Goal: Check status

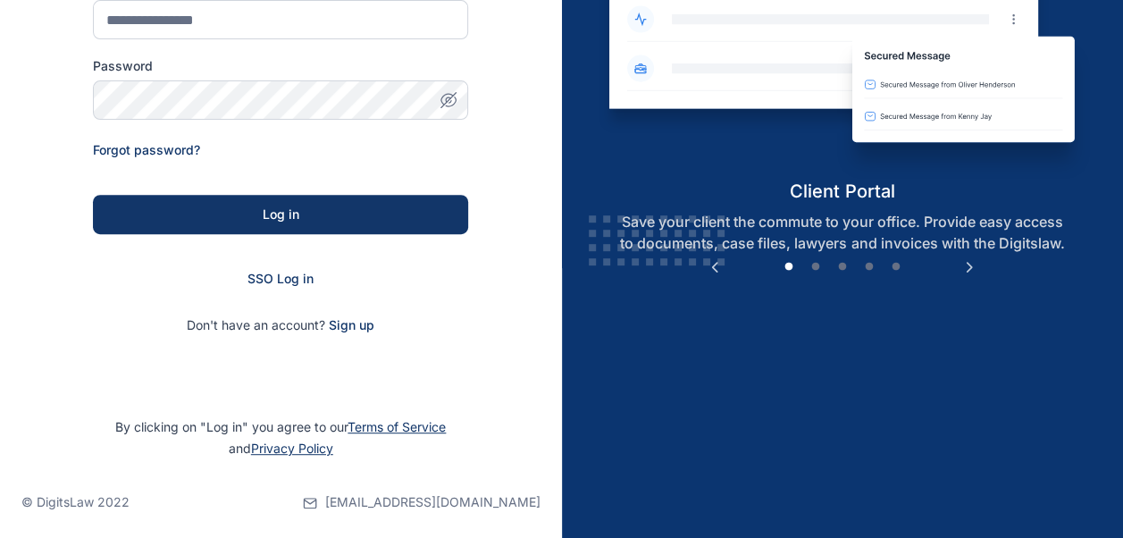
scroll to position [277, 0]
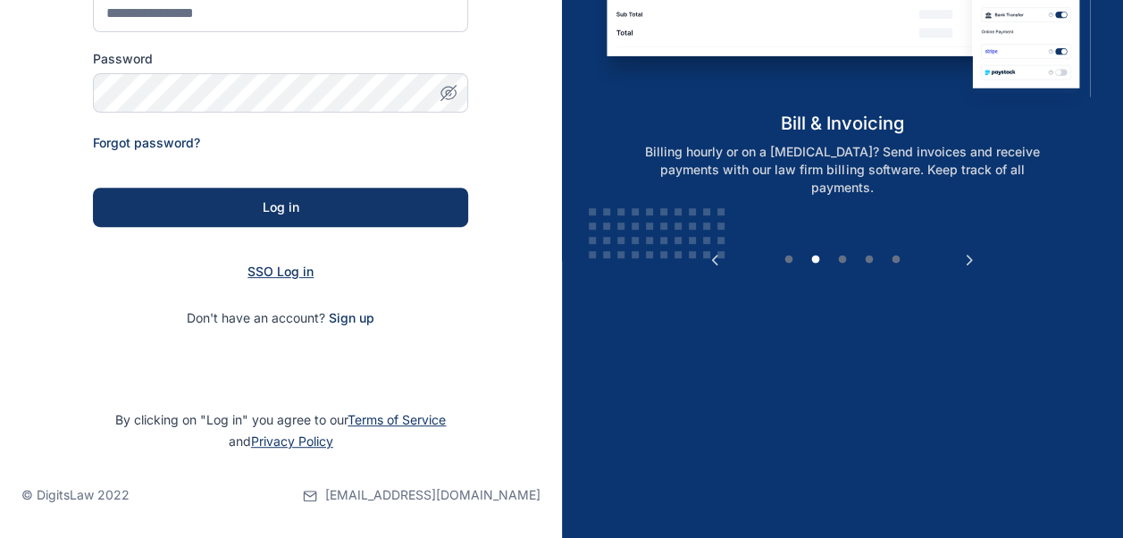
click at [256, 274] on span "SSO Log in" at bounding box center [281, 271] width 66 height 15
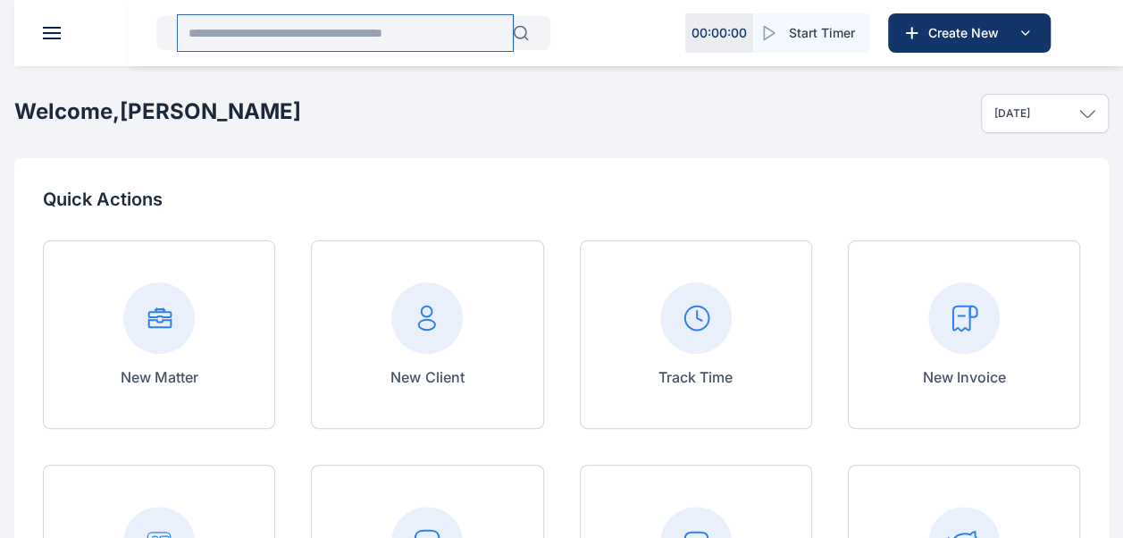
click at [319, 40] on input "text" at bounding box center [345, 33] width 335 height 36
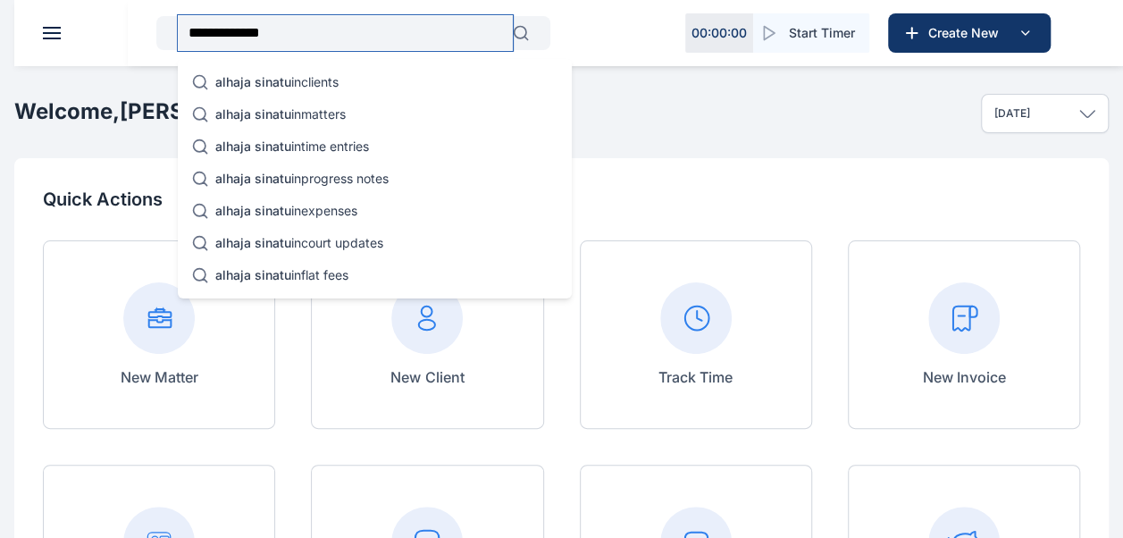
type input "**********"
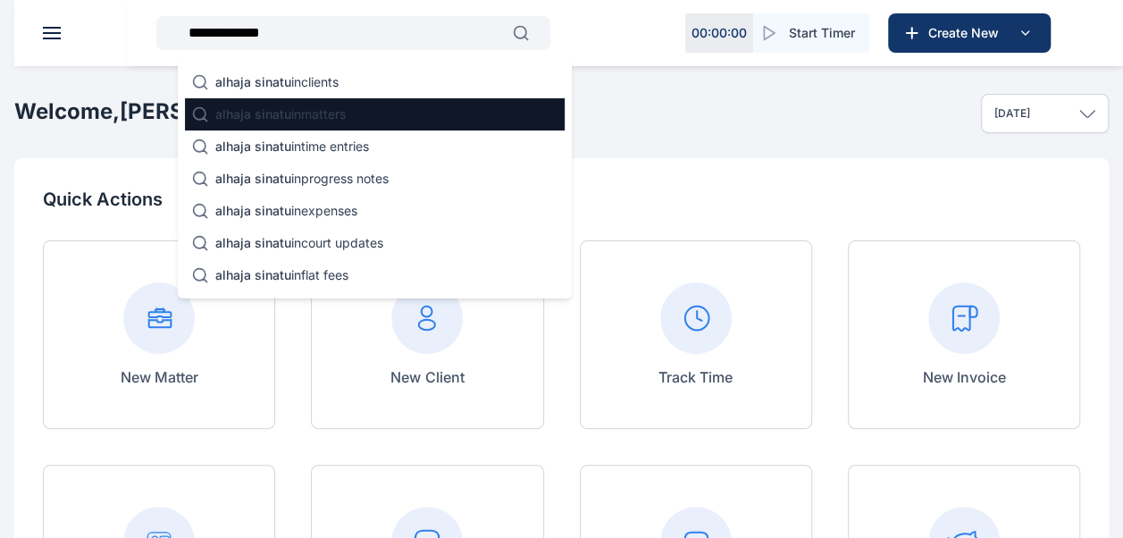
click at [284, 112] on span "alhaja sinatu" at bounding box center [253, 113] width 76 height 15
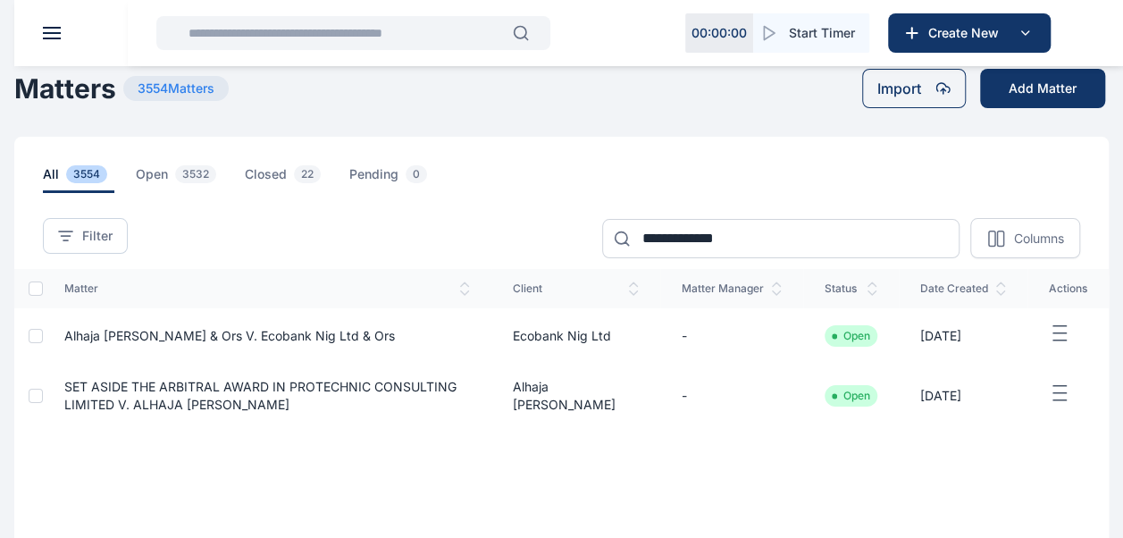
click at [372, 382] on span "SET ASIDE THE ARBITRAL AWARD IN PROTECHNIC CONSULTING LIMITED V. ALHAJA SINATU …" at bounding box center [260, 395] width 392 height 33
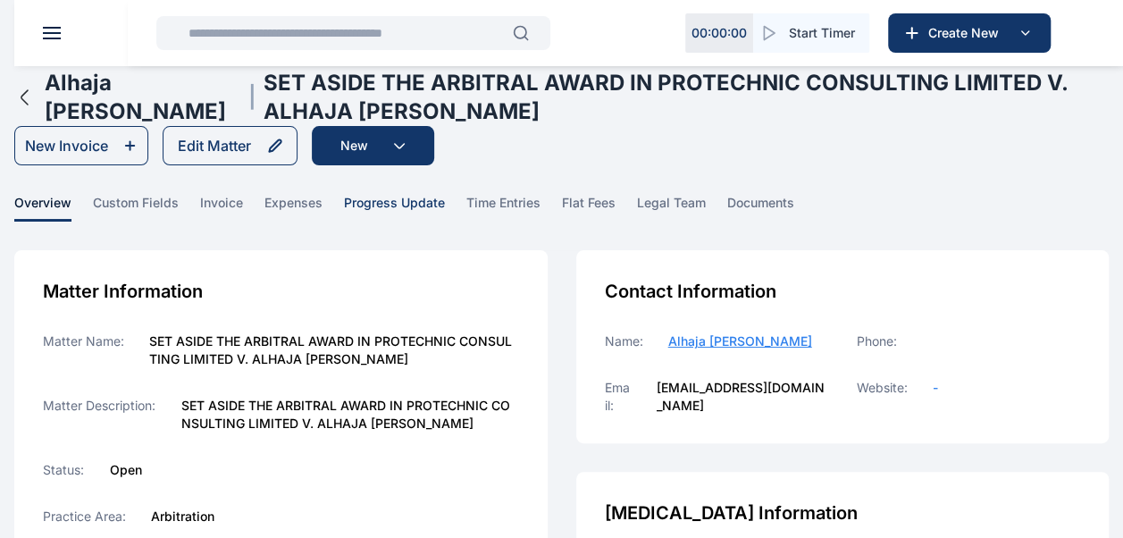
click at [400, 200] on span "progress update" at bounding box center [394, 208] width 101 height 28
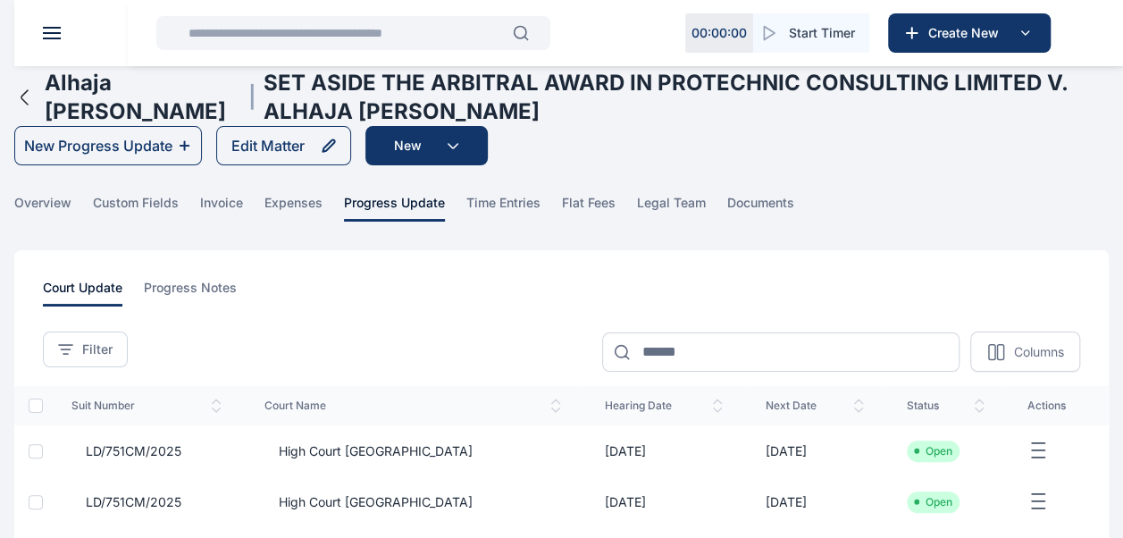
click at [592, 448] on td "29/09/2025" at bounding box center [664, 450] width 162 height 51
click at [384, 451] on span "High Court Lagos" at bounding box center [369, 451] width 208 height 18
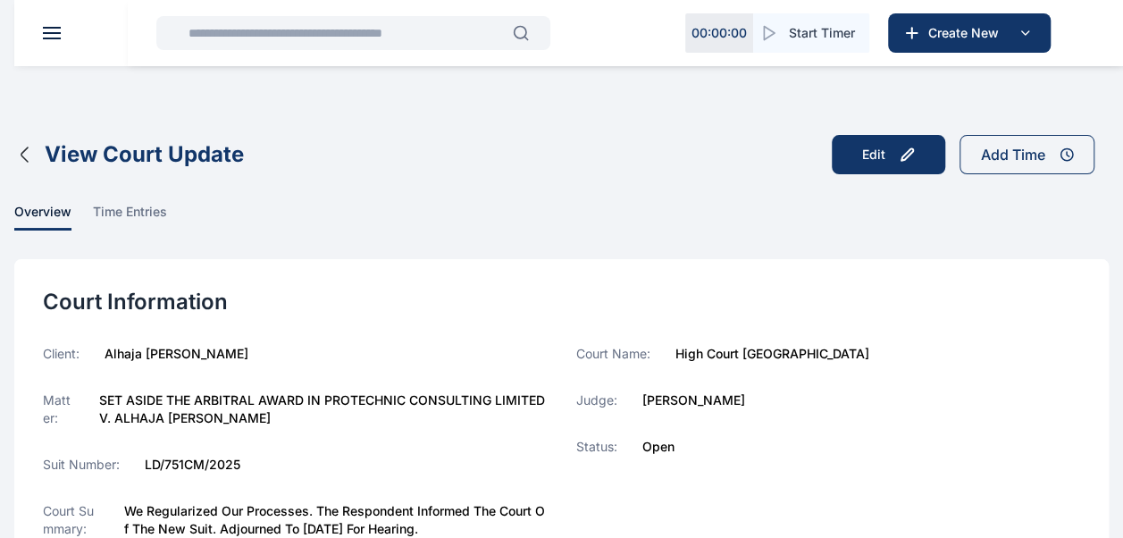
click at [27, 148] on icon "button" at bounding box center [24, 154] width 6 height 14
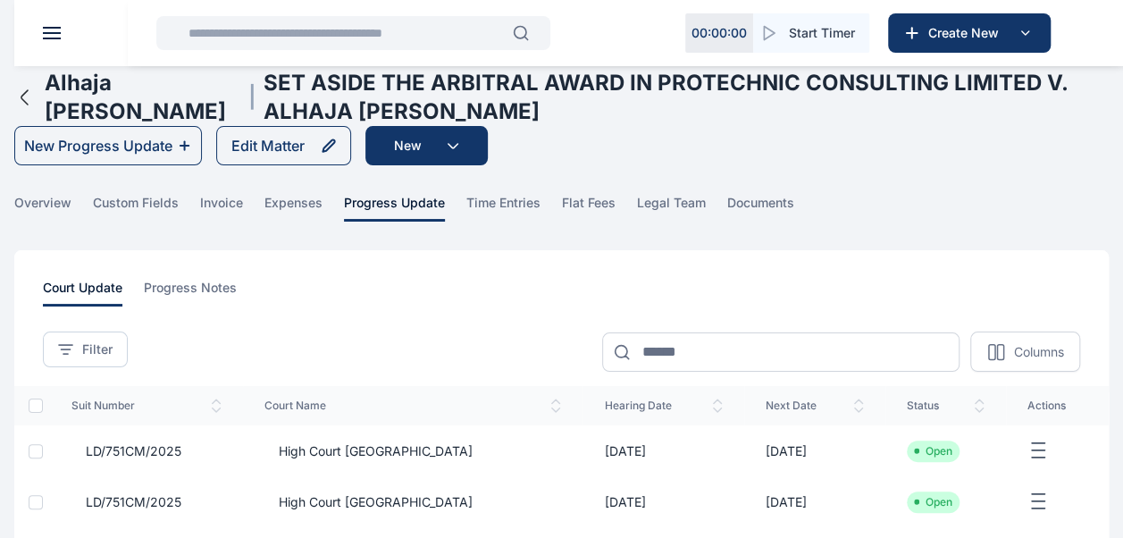
click at [26, 104] on icon "button" at bounding box center [24, 97] width 6 height 14
